Goal: Task Accomplishment & Management: Manage account settings

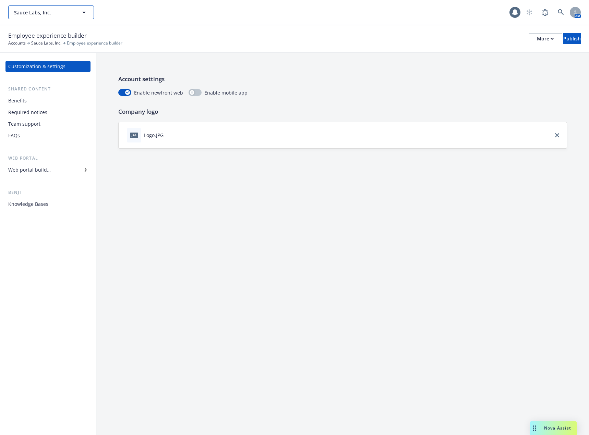
click at [68, 10] on span "Sauce Labs, Inc." at bounding box center [43, 12] width 59 height 7
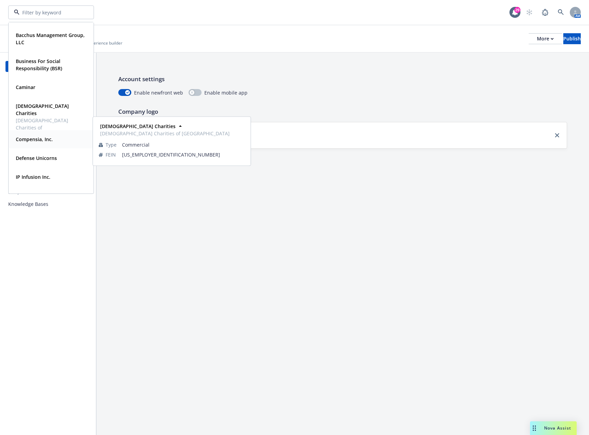
scroll to position [69, 0]
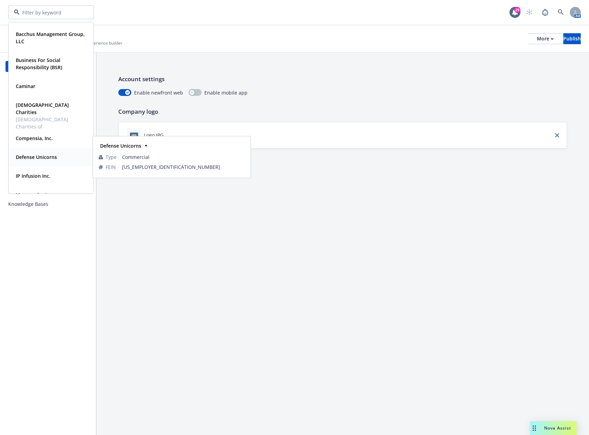
click at [44, 162] on div "Defense Unicorns" at bounding box center [35, 157] width 45 height 10
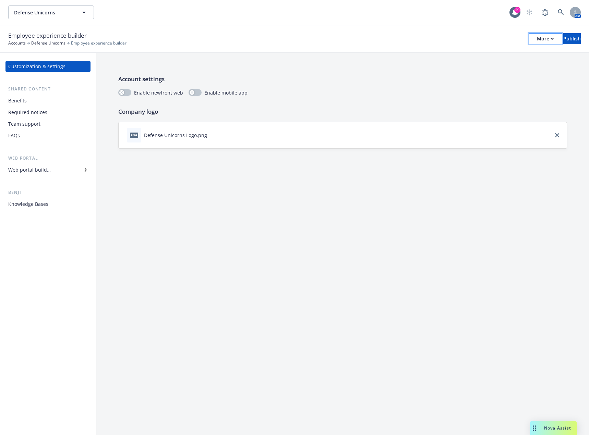
click at [537, 40] on div "More" at bounding box center [545, 39] width 17 height 10
click at [501, 65] on link "Copy portal link" at bounding box center [488, 68] width 101 height 14
click at [53, 15] on span "Defense Unicorns" at bounding box center [43, 12] width 59 height 7
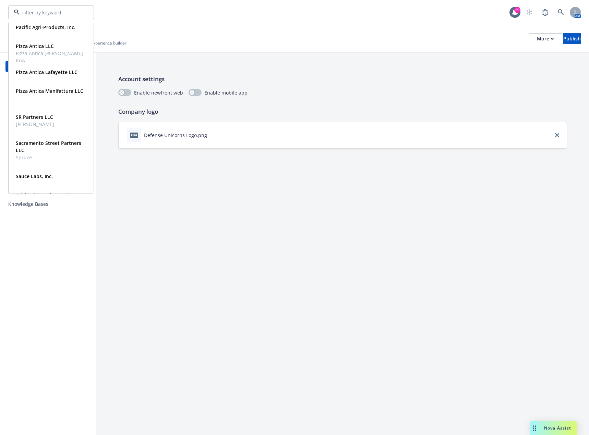
scroll to position [274, 0]
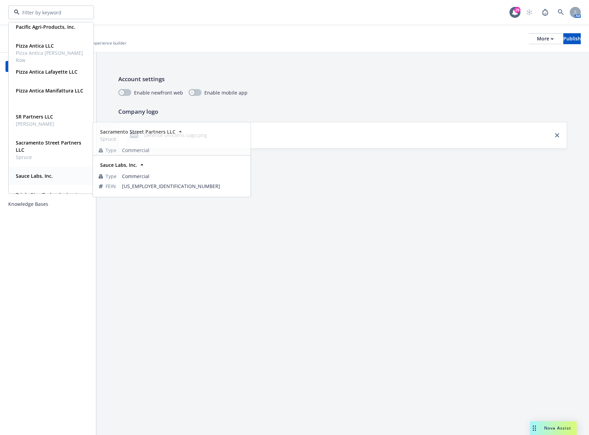
click at [44, 174] on strong "Sauce Labs, Inc." at bounding box center [34, 176] width 37 height 7
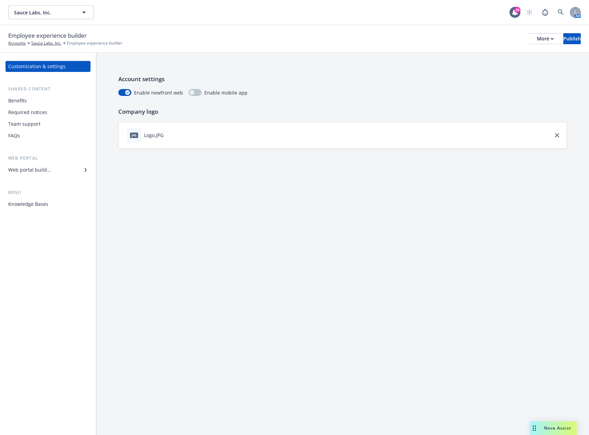
click at [35, 68] on div "Customization & settings" at bounding box center [36, 66] width 57 height 11
click at [203, 26] on div "Employee experience builder Accounts Sauce Labs, Inc. Employee experience build…" at bounding box center [294, 38] width 589 height 27
click at [44, 43] on link "Sauce Labs, Inc." at bounding box center [46, 43] width 30 height 6
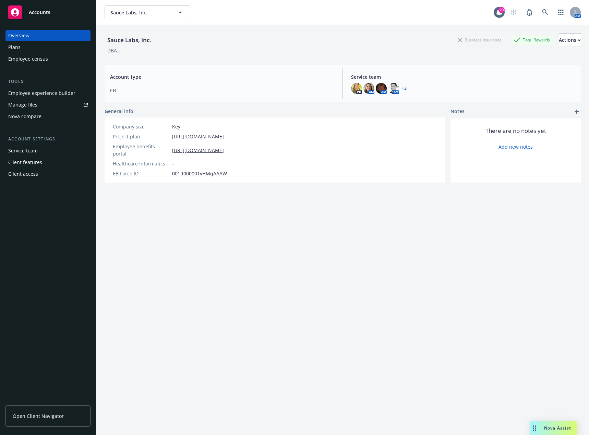
click at [48, 92] on div "Employee experience builder" at bounding box center [41, 93] width 67 height 11
click at [34, 102] on div "Manage files" at bounding box center [22, 104] width 29 height 11
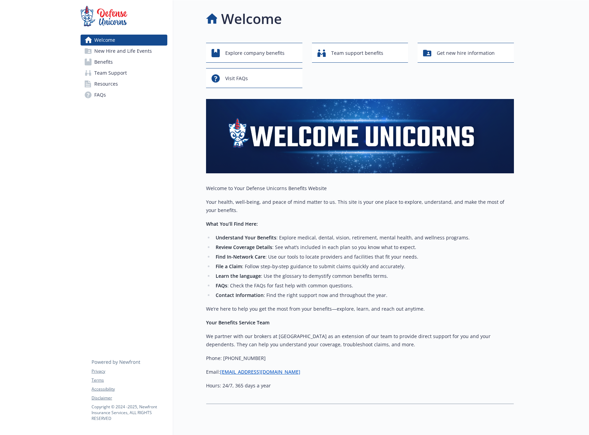
click at [111, 82] on span "Resources" at bounding box center [106, 83] width 24 height 11
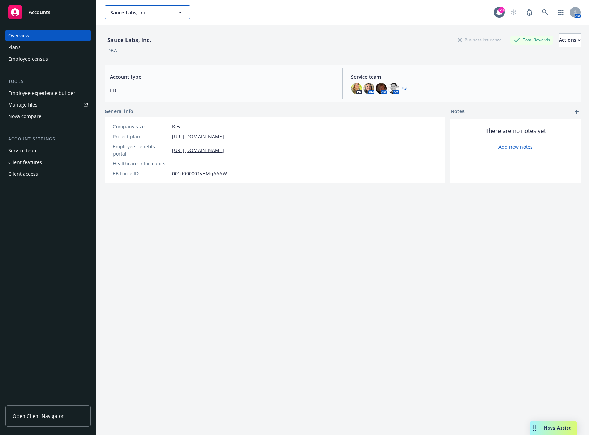
click at [138, 16] on button "Sauce Labs, Inc." at bounding box center [148, 12] width 86 height 14
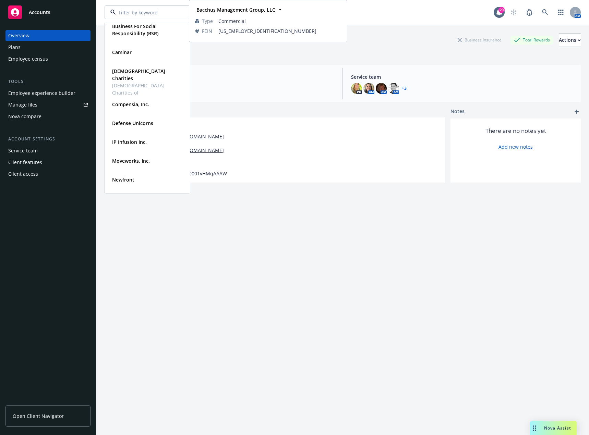
scroll to position [103, 0]
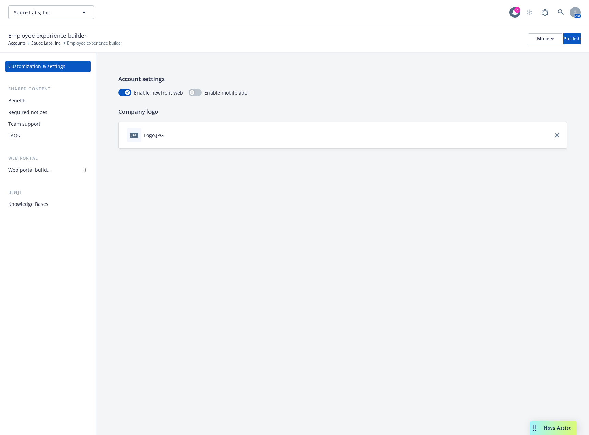
click at [38, 114] on div "Required notices" at bounding box center [27, 112] width 39 height 11
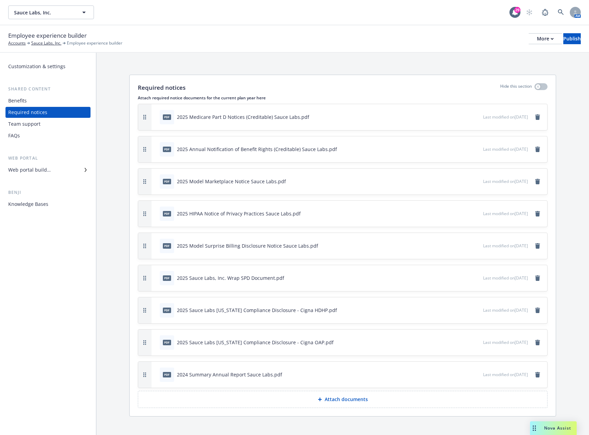
scroll to position [6, 0]
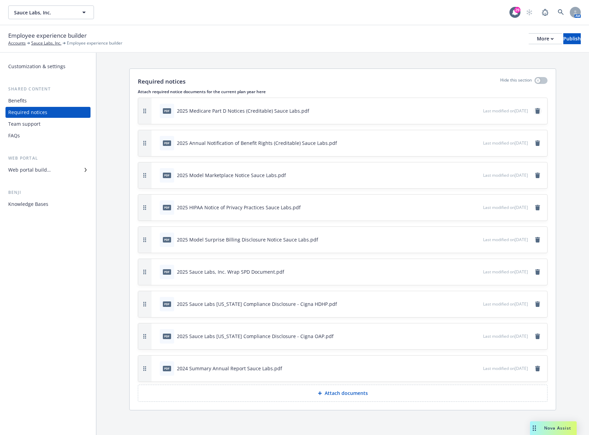
click at [535, 112] on icon "remove" at bounding box center [537, 110] width 5 height 5
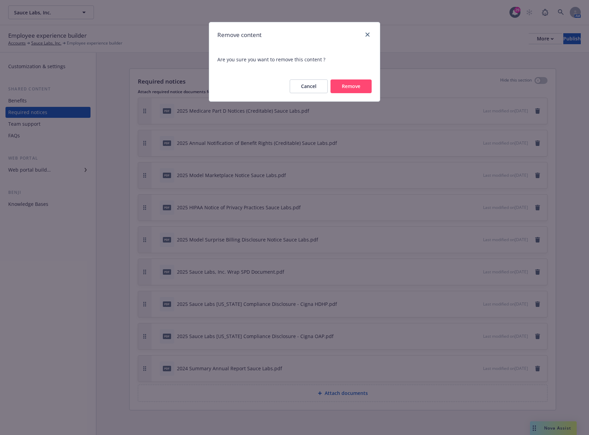
click at [360, 87] on button "Remove" at bounding box center [350, 87] width 41 height 14
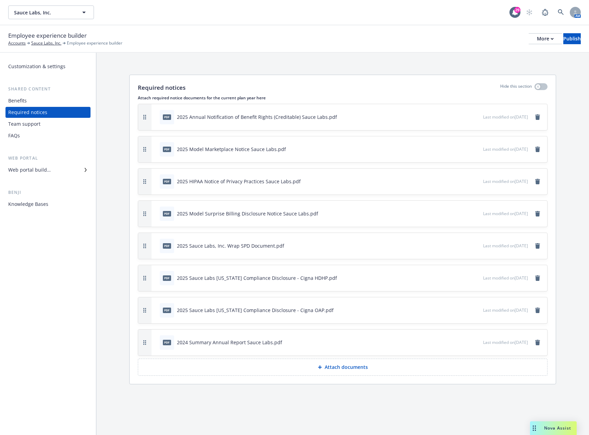
click at [261, 366] on button "Attach documents" at bounding box center [343, 367] width 410 height 17
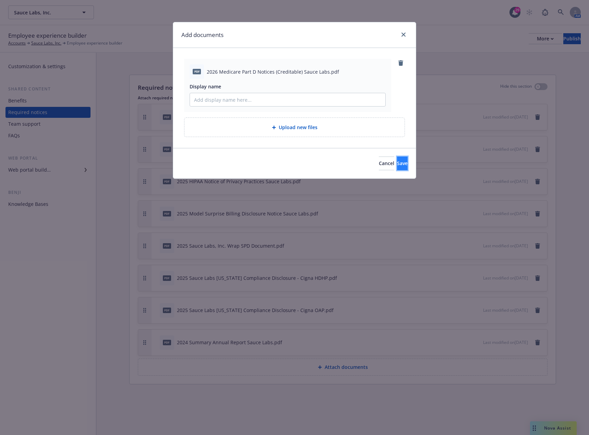
click at [397, 163] on span "Save" at bounding box center [402, 163] width 11 height 7
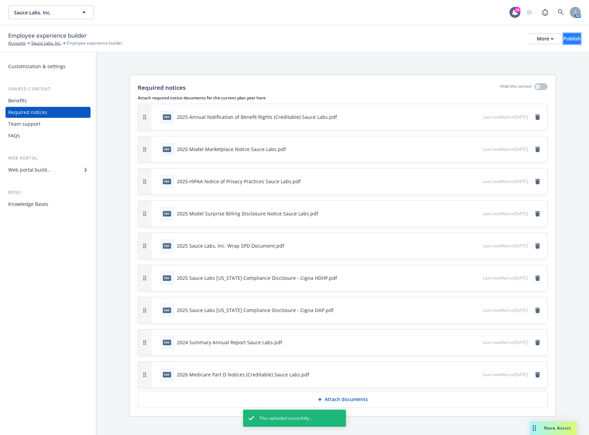
click at [563, 38] on div "Publish" at bounding box center [571, 39] width 17 height 10
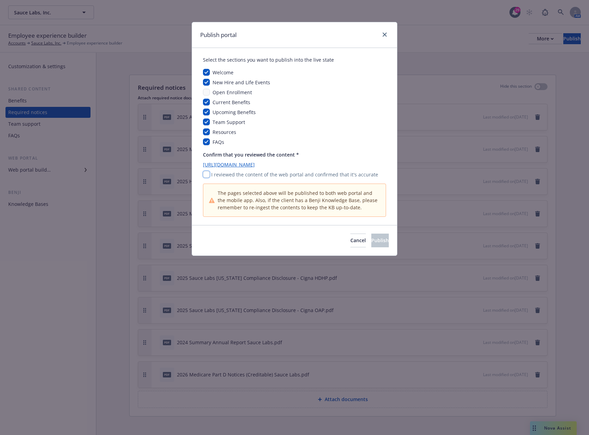
click at [204, 171] on input "checkbox" at bounding box center [206, 174] width 7 height 7
checkbox input "true"
click at [371, 239] on span "Publish" at bounding box center [379, 240] width 17 height 7
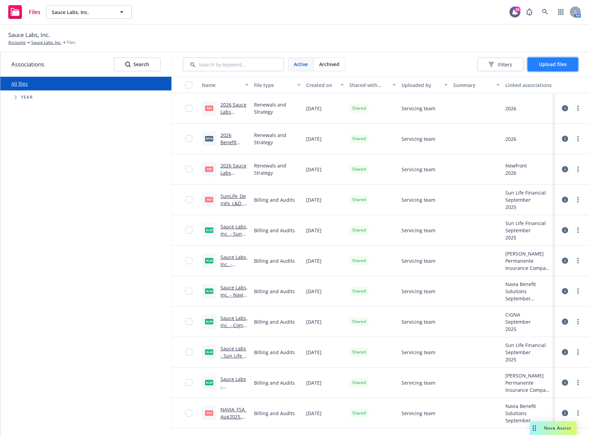
click at [548, 67] on span "Upload files" at bounding box center [553, 64] width 28 height 7
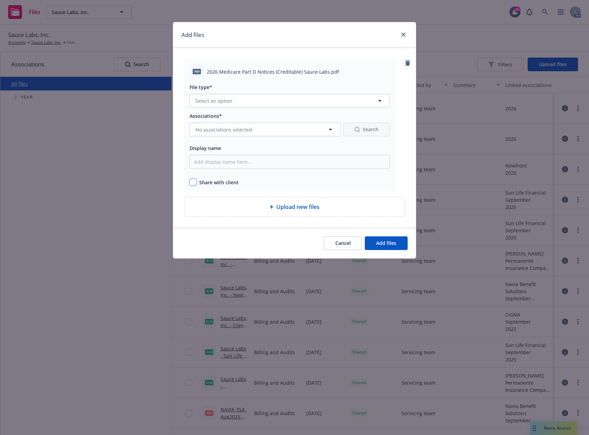
click at [192, 182] on input "checkbox" at bounding box center [193, 182] width 7 height 7
checkbox input "true"
click at [226, 101] on span "Select an option" at bounding box center [213, 100] width 37 height 7
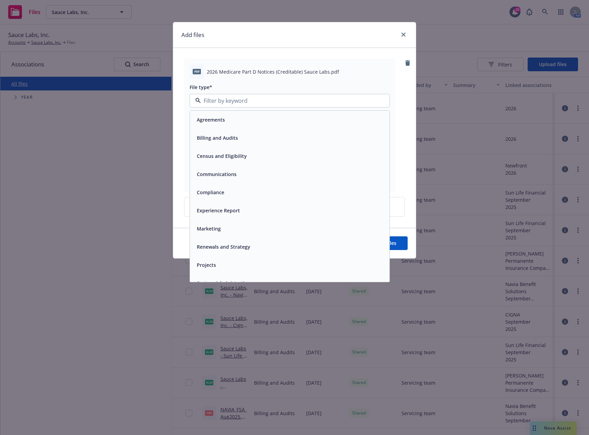
click at [215, 193] on span "Compliance" at bounding box center [210, 192] width 27 height 7
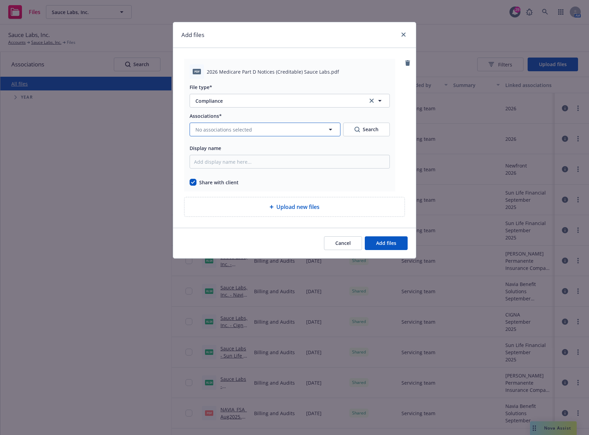
click at [229, 131] on span "No associations selected" at bounding box center [223, 129] width 57 height 7
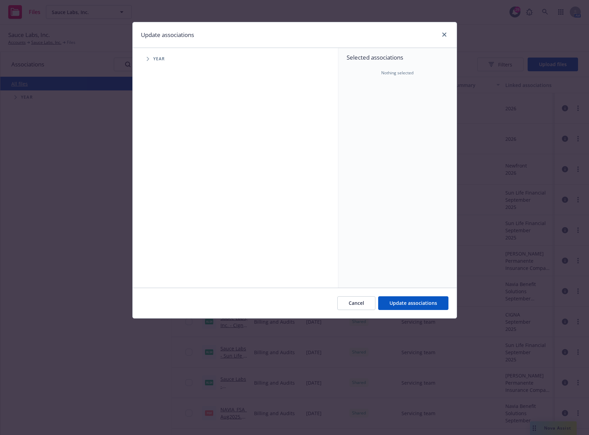
click at [147, 61] on icon "Tree Example" at bounding box center [148, 59] width 3 height 4
click at [166, 169] on input "Tree Example" at bounding box center [165, 168] width 7 height 7
checkbox input "true"
click at [407, 302] on span "Update associations" at bounding box center [413, 303] width 48 height 7
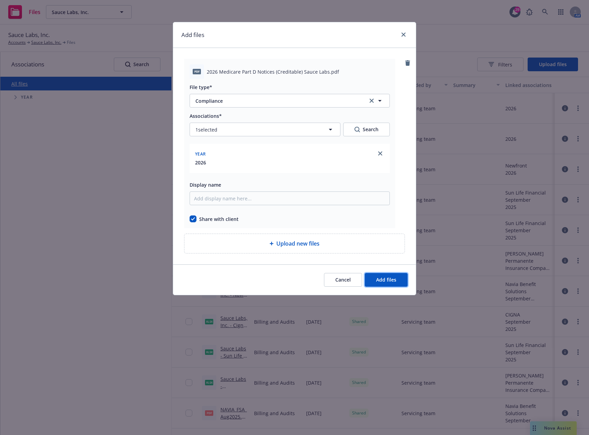
click at [376, 282] on span "Add files" at bounding box center [386, 280] width 20 height 7
